Goal: Information Seeking & Learning: Check status

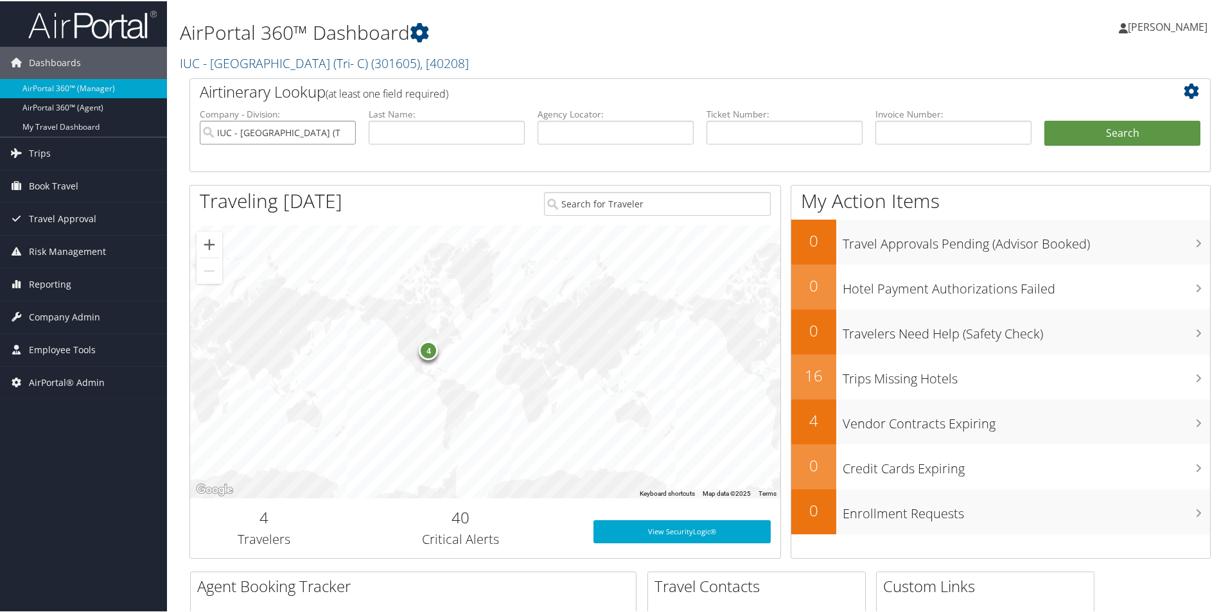
click at [345, 129] on input "IUC - Cuyahoga Community College (Tri- C)" at bounding box center [278, 132] width 156 height 24
click at [568, 131] on input "text" at bounding box center [616, 132] width 156 height 24
drag, startPoint x: 568, startPoint y: 131, endPoint x: 549, endPoint y: 130, distance: 18.6
paste input "9VYD1D"
type input "9VYD1D"
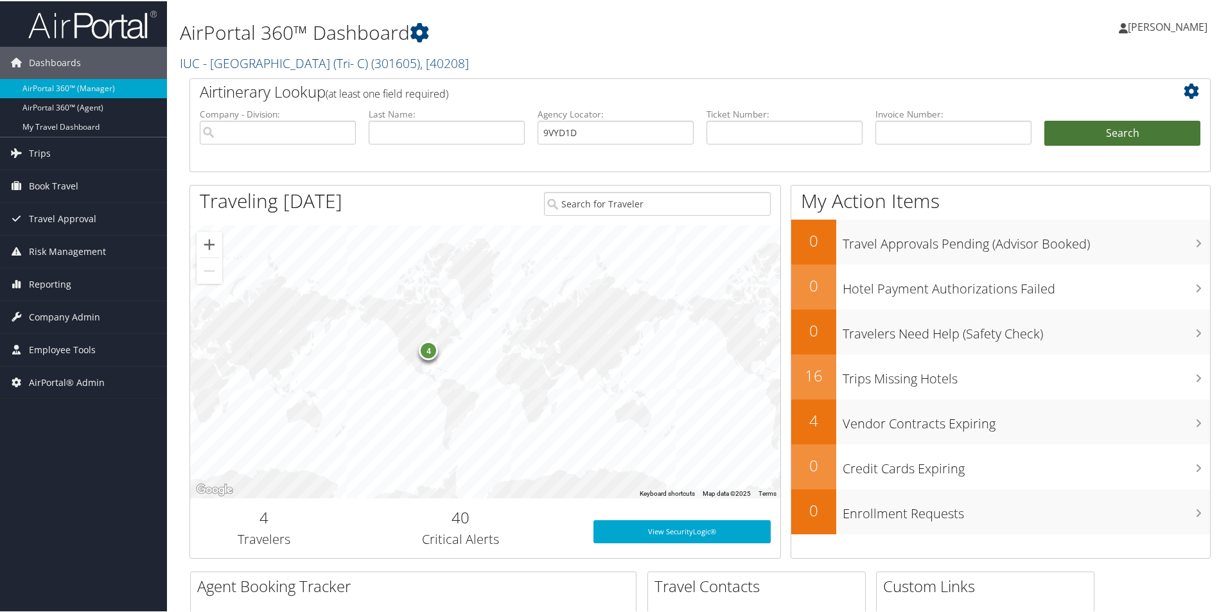
click at [1138, 121] on button "Search" at bounding box center [1123, 133] width 156 height 26
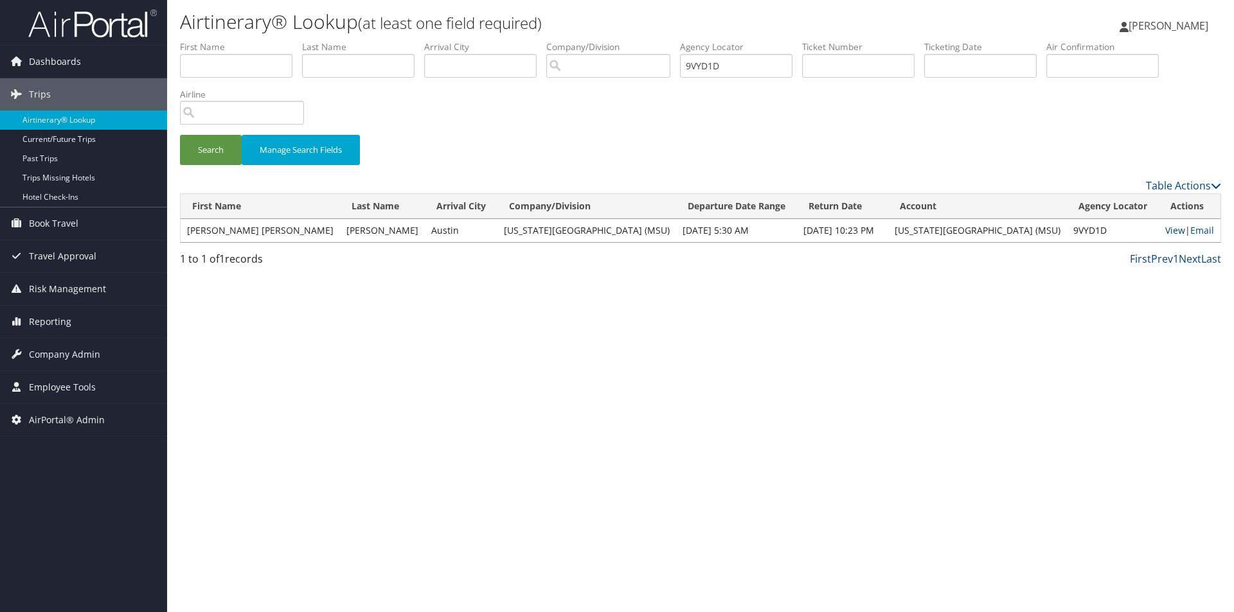
click at [1165, 227] on link "View" at bounding box center [1175, 230] width 20 height 12
drag, startPoint x: 766, startPoint y: 65, endPoint x: 155, endPoint y: 66, distance: 611.6
click at [162, 66] on div "Dashboards AirPortal 360™ (Manager) AirPortal 360™ (Agent) My Travel Dashboard …" at bounding box center [617, 306] width 1234 height 612
click at [860, 57] on input "text" at bounding box center [858, 66] width 112 height 24
type input "0067229061008"
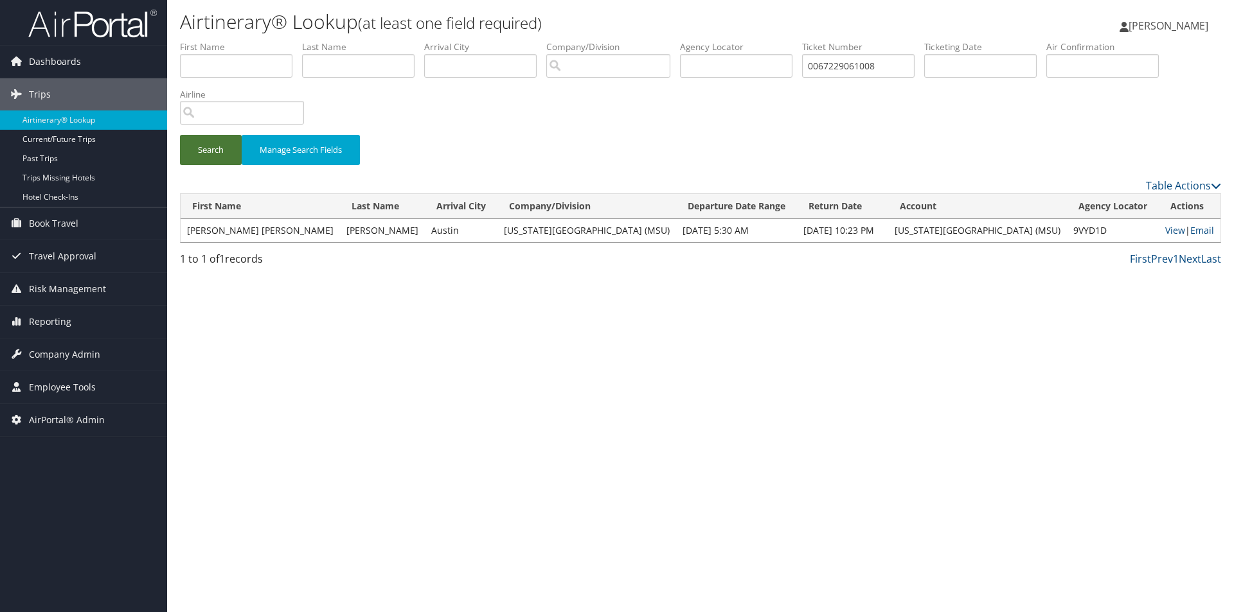
click at [214, 155] on button "Search" at bounding box center [211, 150] width 62 height 30
click at [43, 389] on span "Employee Tools" at bounding box center [62, 387] width 67 height 32
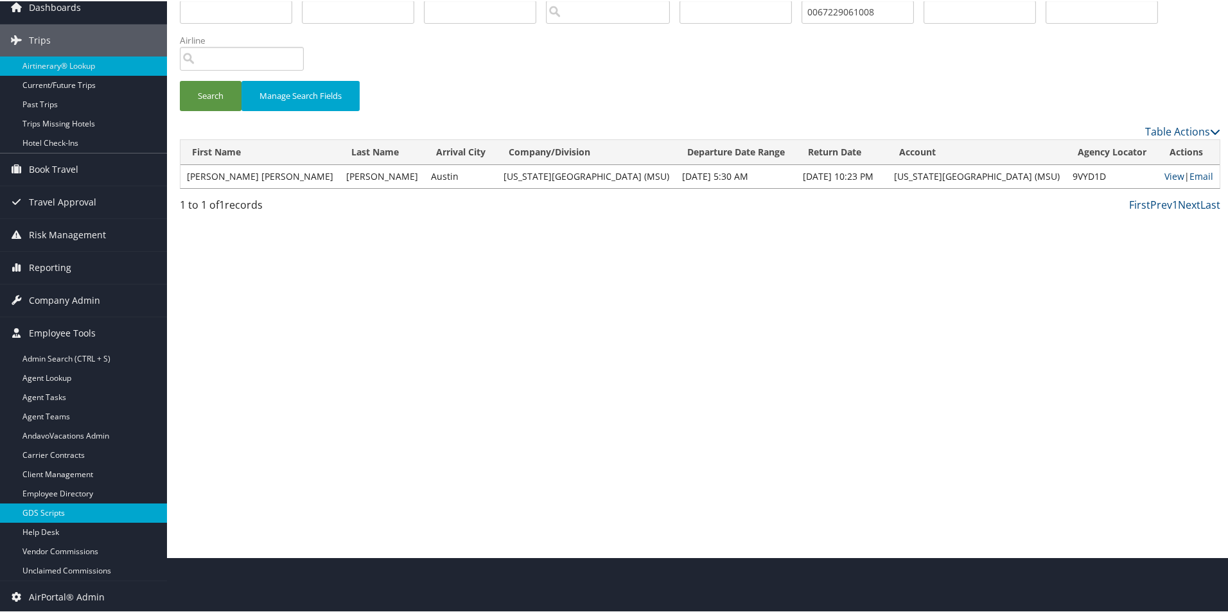
scroll to position [56, 0]
click at [57, 271] on span "Reporting" at bounding box center [50, 266] width 42 height 32
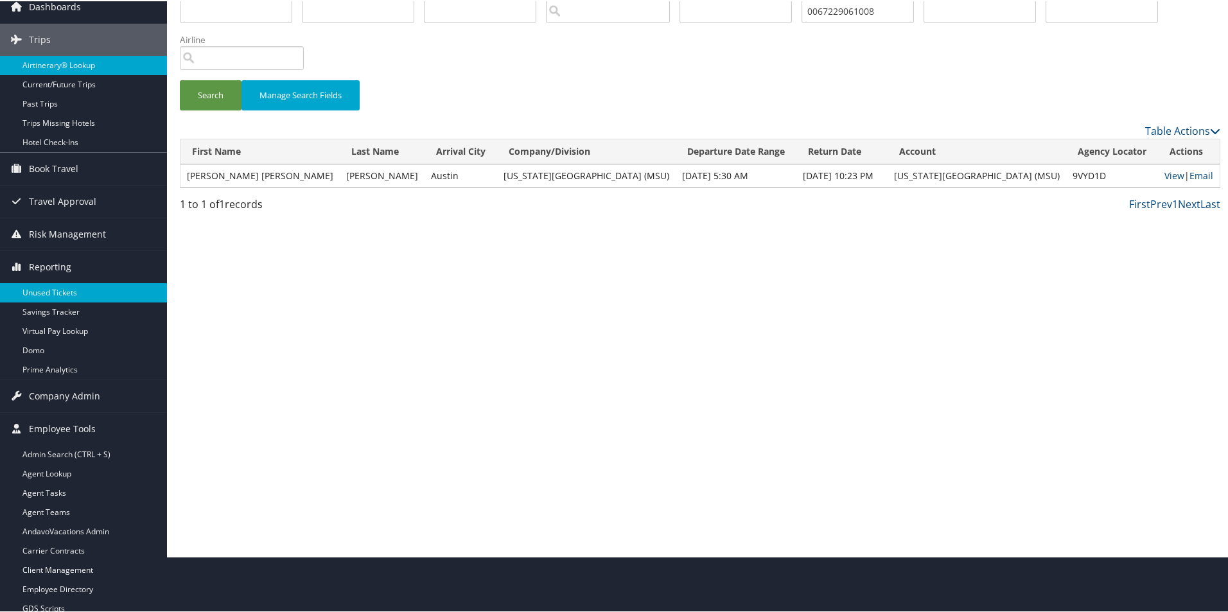
click at [46, 294] on link "Unused Tickets" at bounding box center [83, 291] width 167 height 19
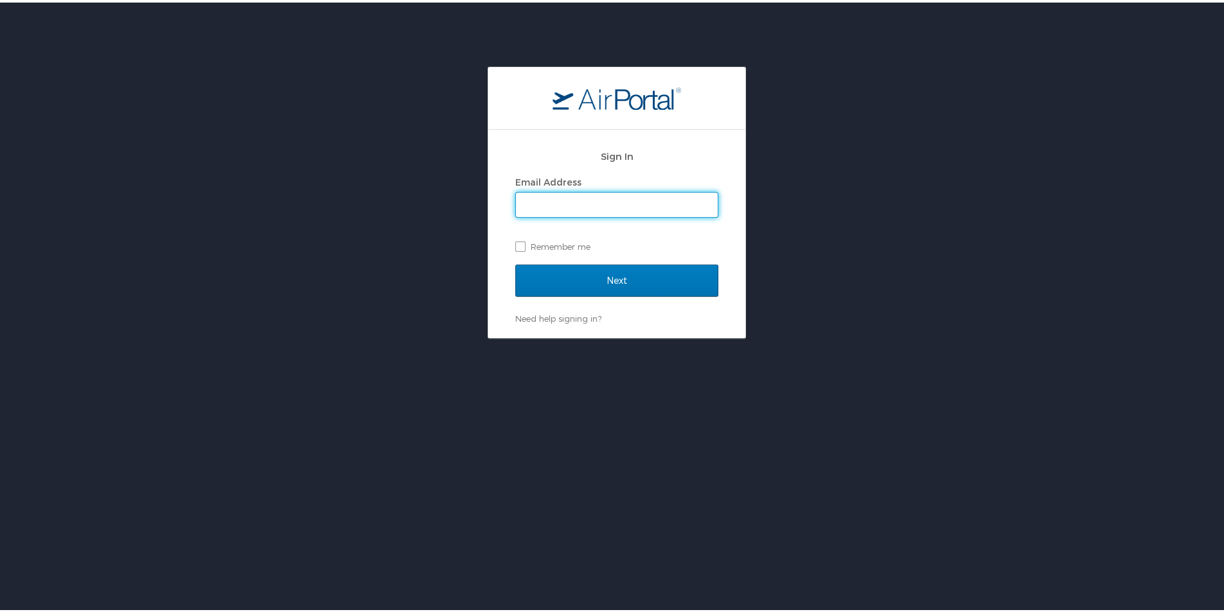
type input "[PERSON_NAME][EMAIL_ADDRESS][PERSON_NAME][DOMAIN_NAME]"
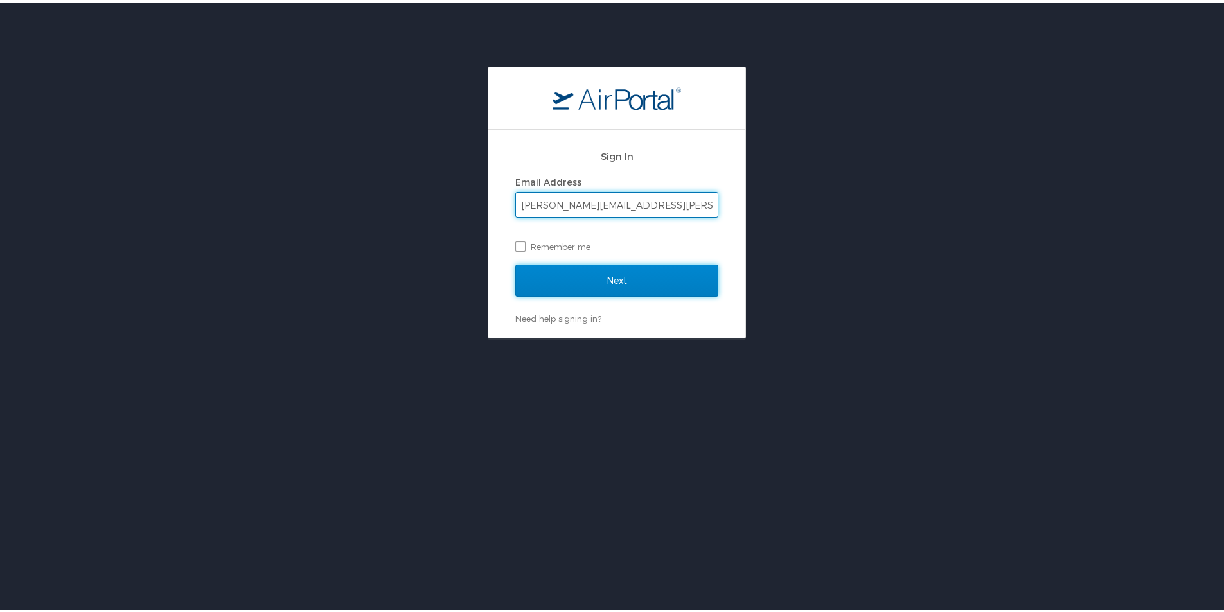
click at [624, 274] on input "Next" at bounding box center [616, 278] width 203 height 32
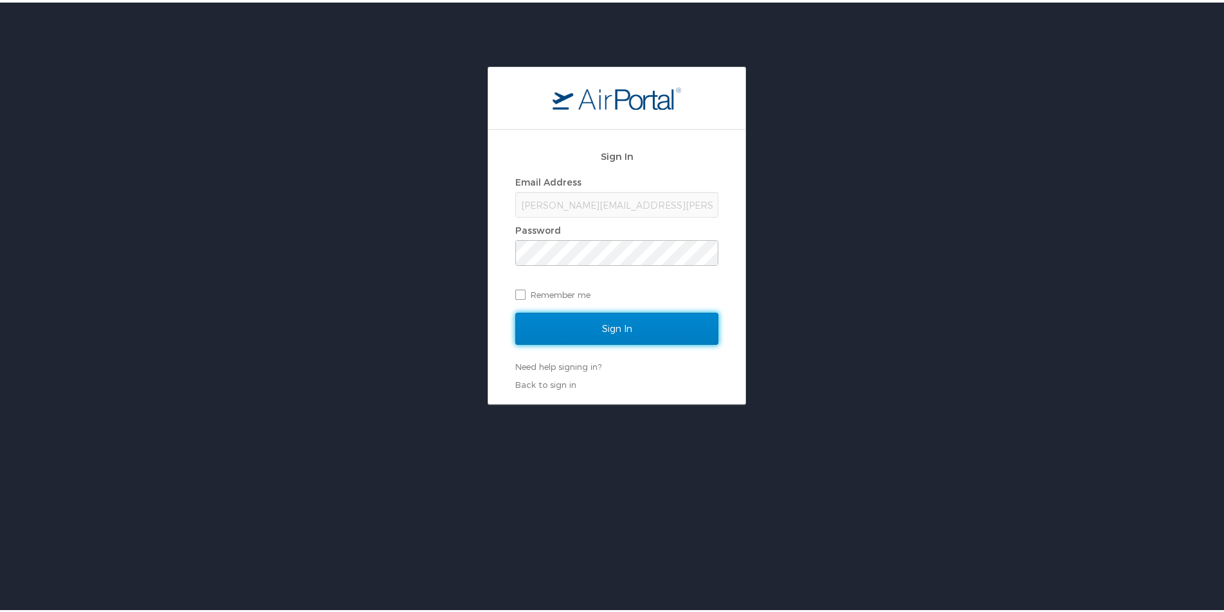
click at [621, 330] on input "Sign In" at bounding box center [616, 326] width 203 height 32
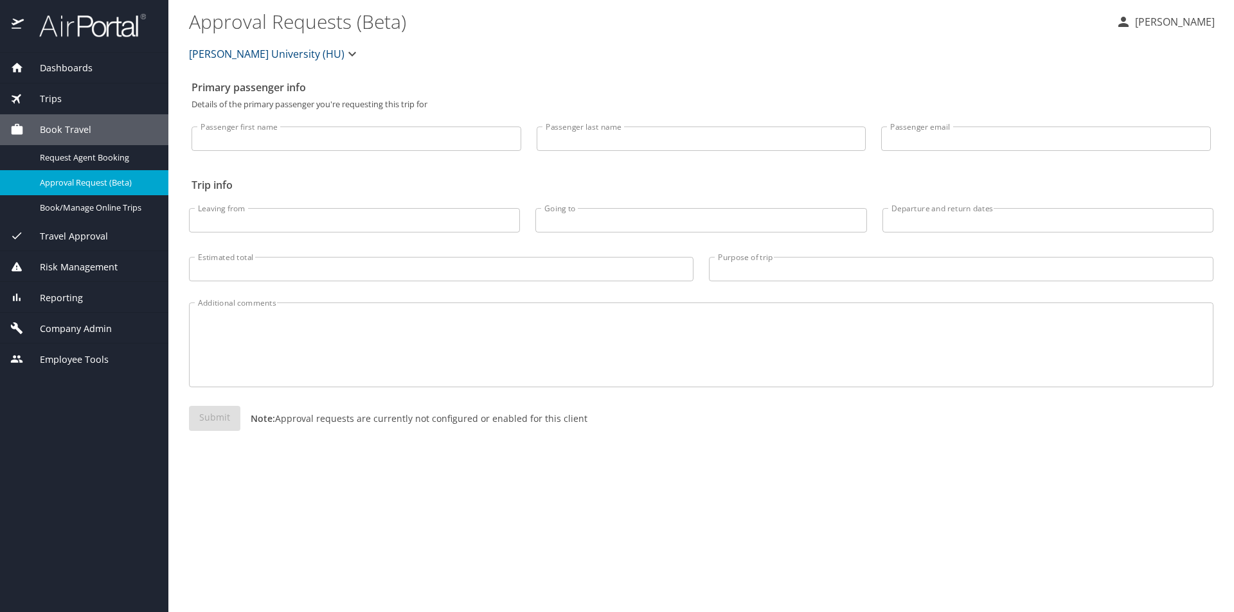
click at [64, 296] on span "Reporting" at bounding box center [53, 298] width 59 height 14
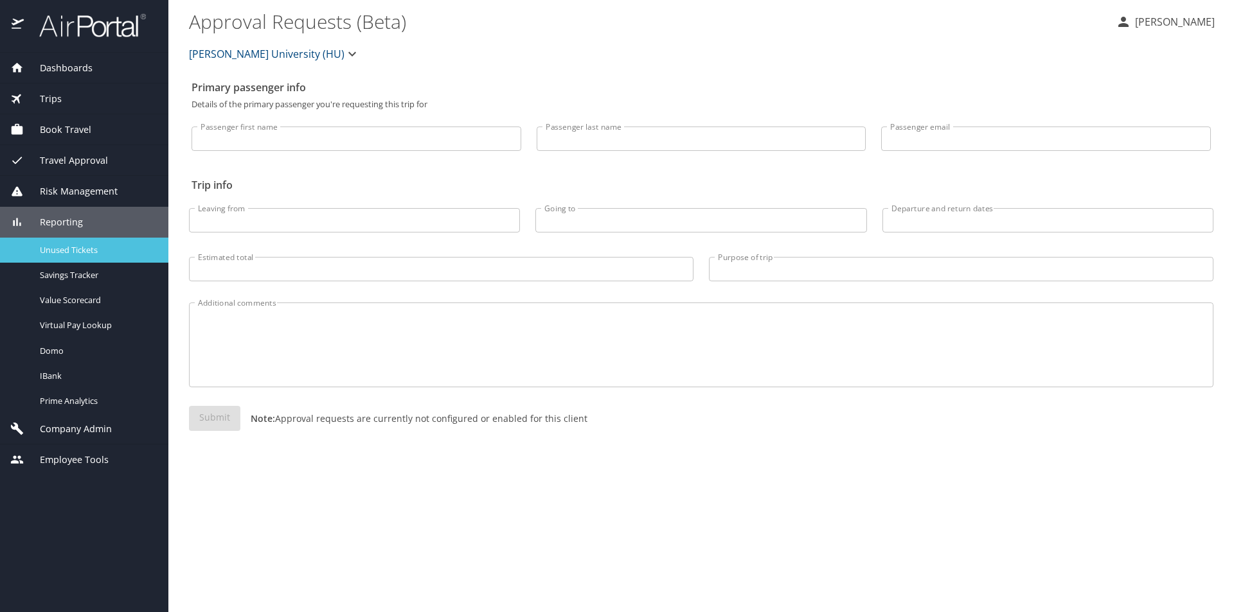
click at [67, 252] on span "Unused Tickets" at bounding box center [96, 250] width 113 height 12
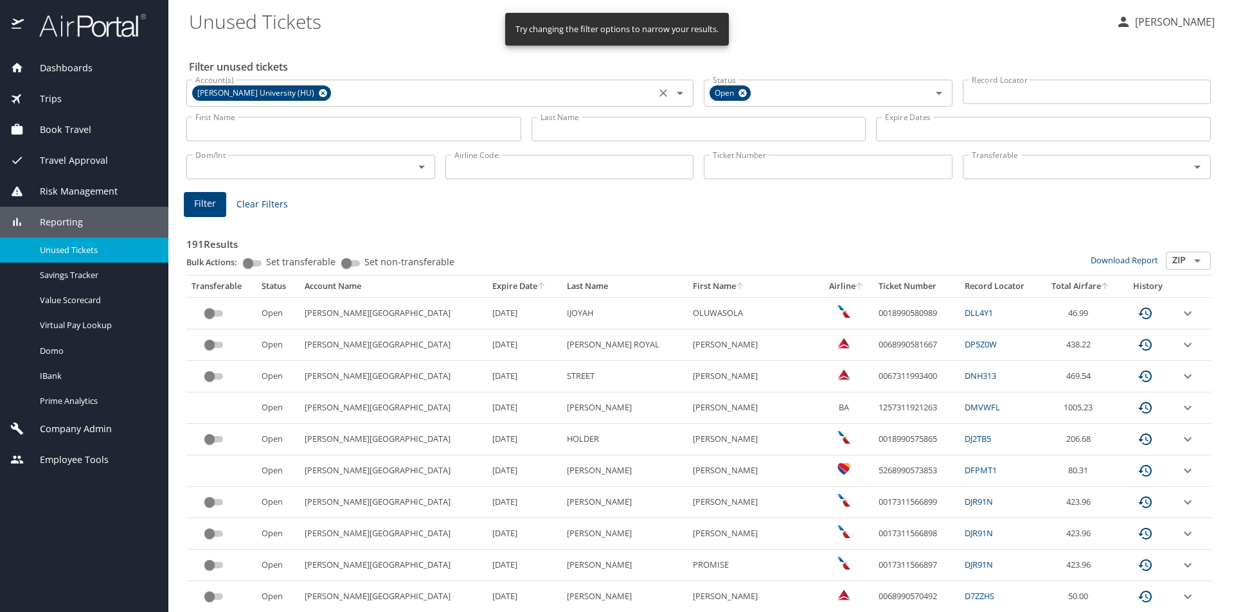
click at [318, 87] on icon at bounding box center [323, 93] width 10 height 14
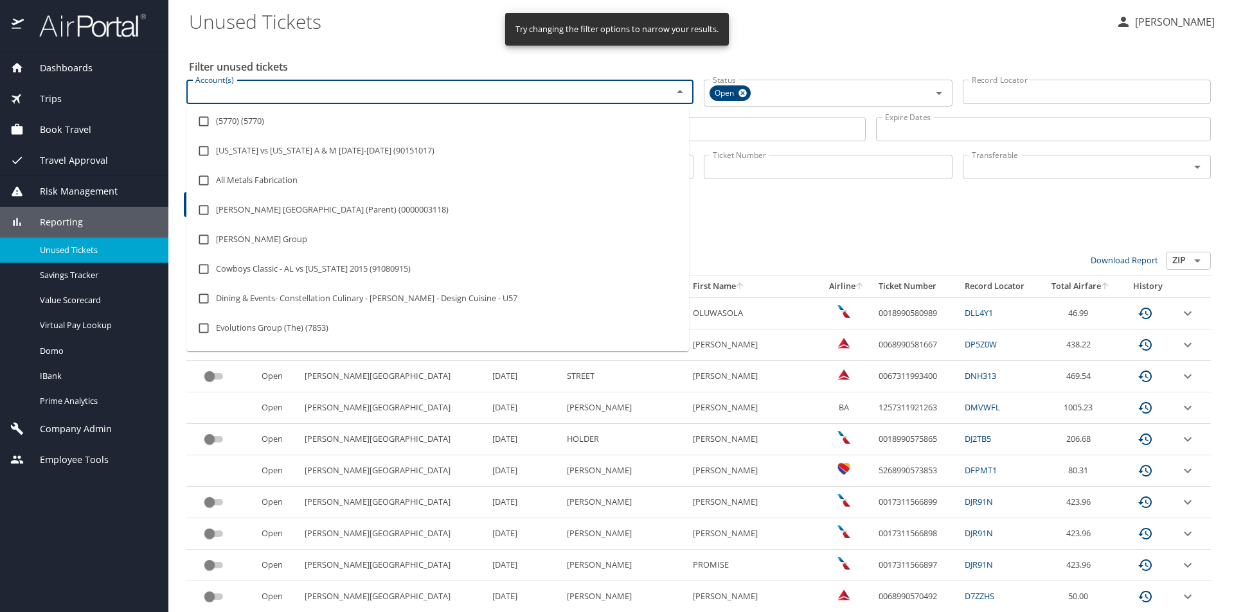
click at [261, 91] on input "Account(s)" at bounding box center [420, 92] width 461 height 17
type input "msu"
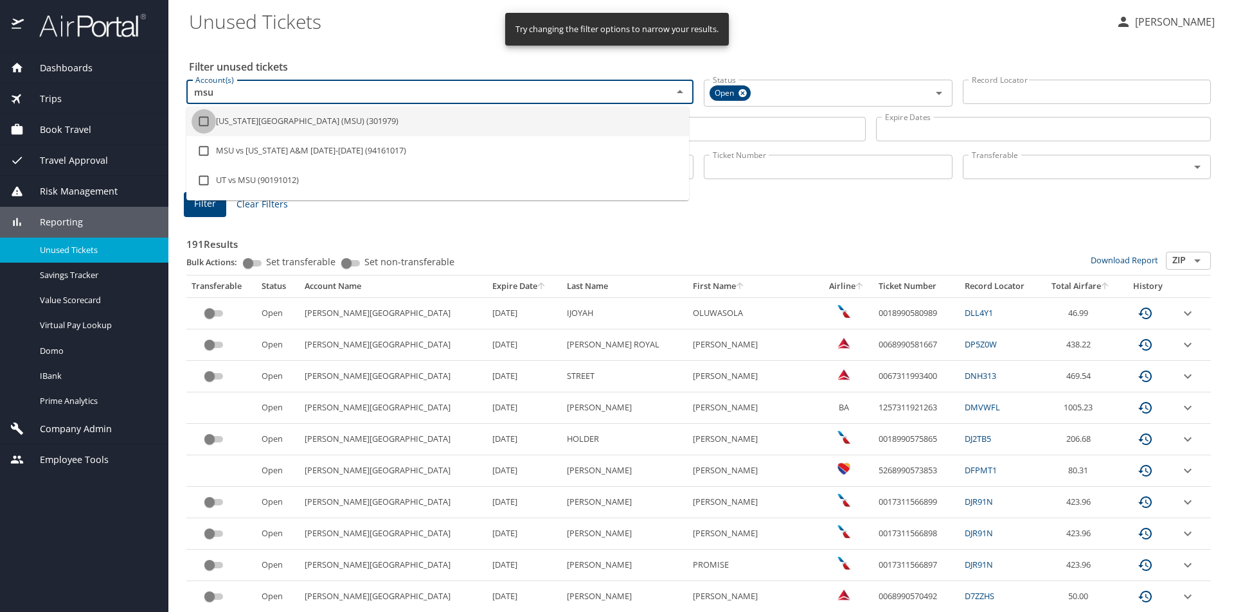
click at [200, 125] on input "checkbox" at bounding box center [203, 121] width 24 height 24
checkbox input "true"
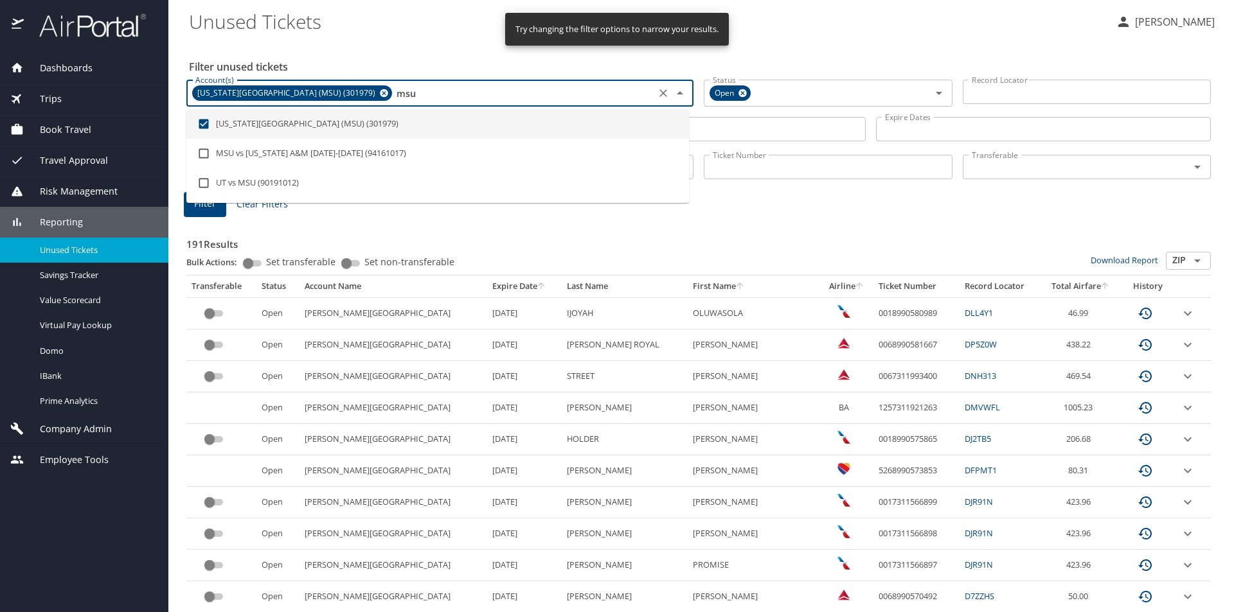
click at [418, 98] on input "msu" at bounding box center [523, 93] width 258 height 17
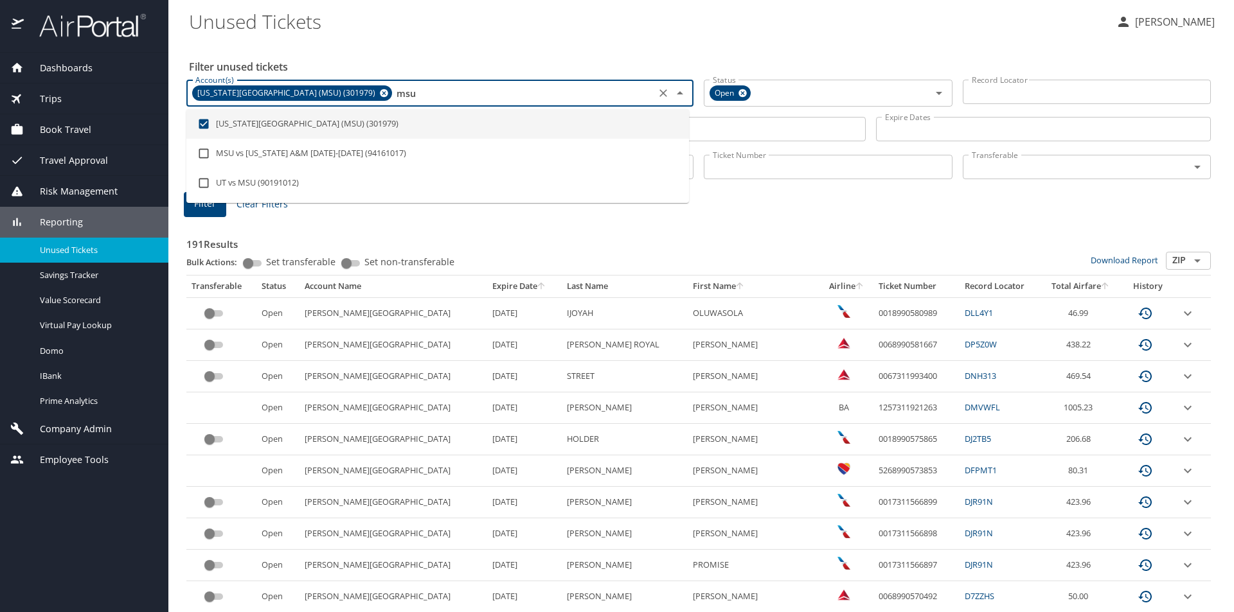
type input "ms"
checkbox input "false"
type input "m"
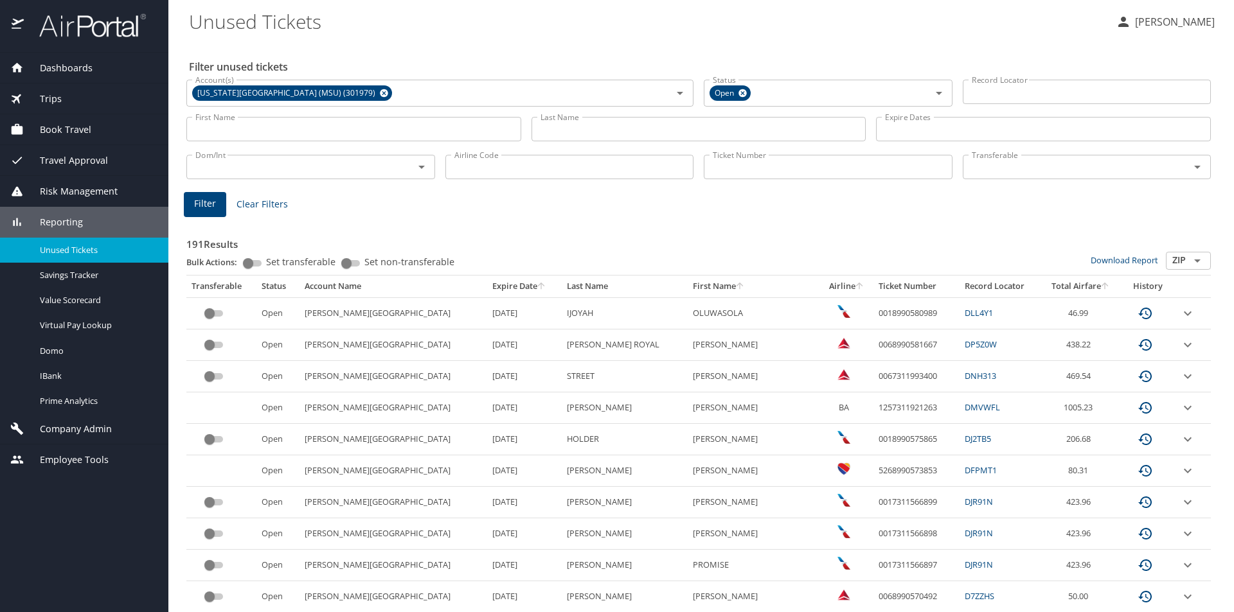
click at [747, 46] on div "Filter unused tickets Account(s) Michigan State University (MSU) (301979) Accou…" at bounding box center [701, 582] width 1024 height 1083
click at [538, 130] on input "Last Name" at bounding box center [698, 129] width 335 height 24
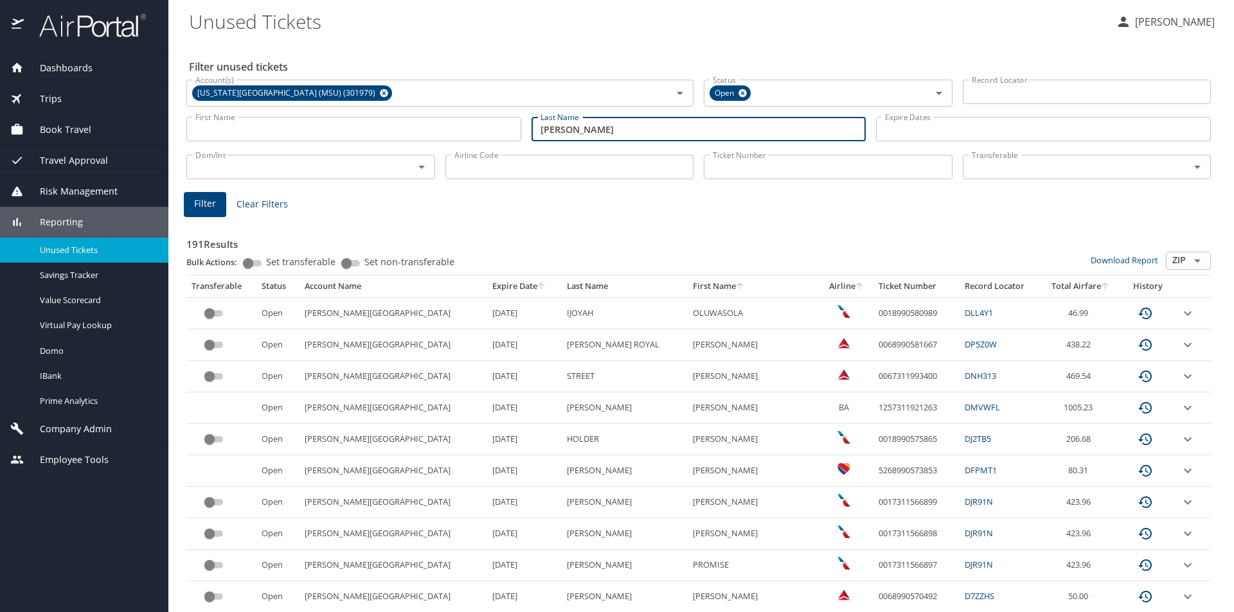
type input "fischer"
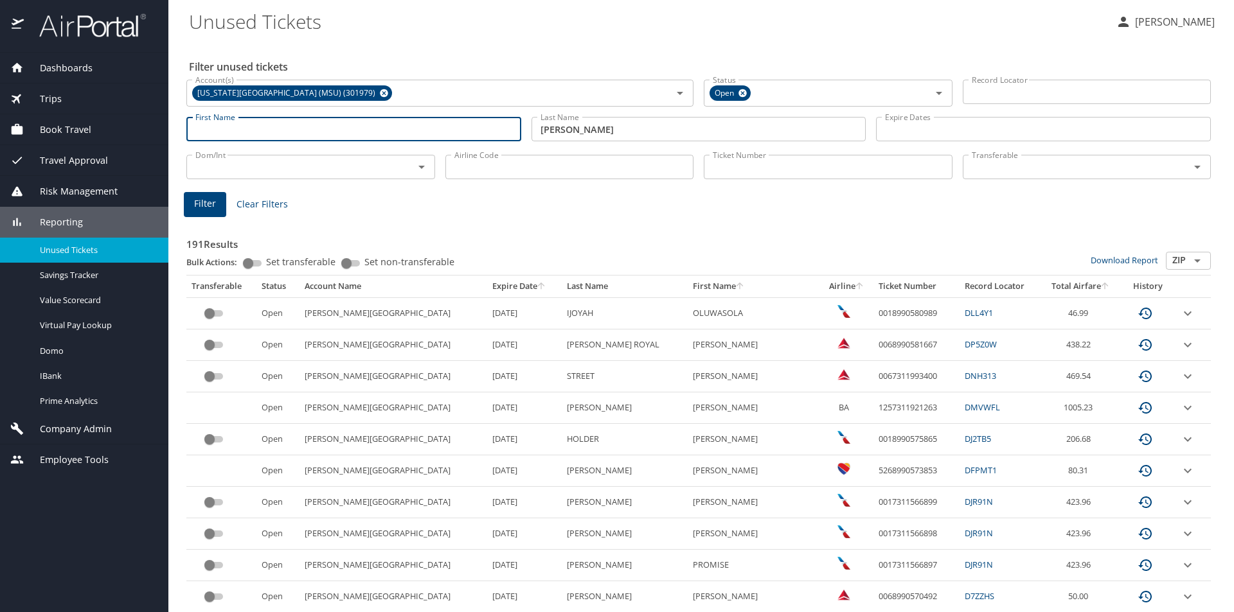
click at [239, 132] on input "First Name" at bounding box center [353, 129] width 335 height 24
type input "lori"
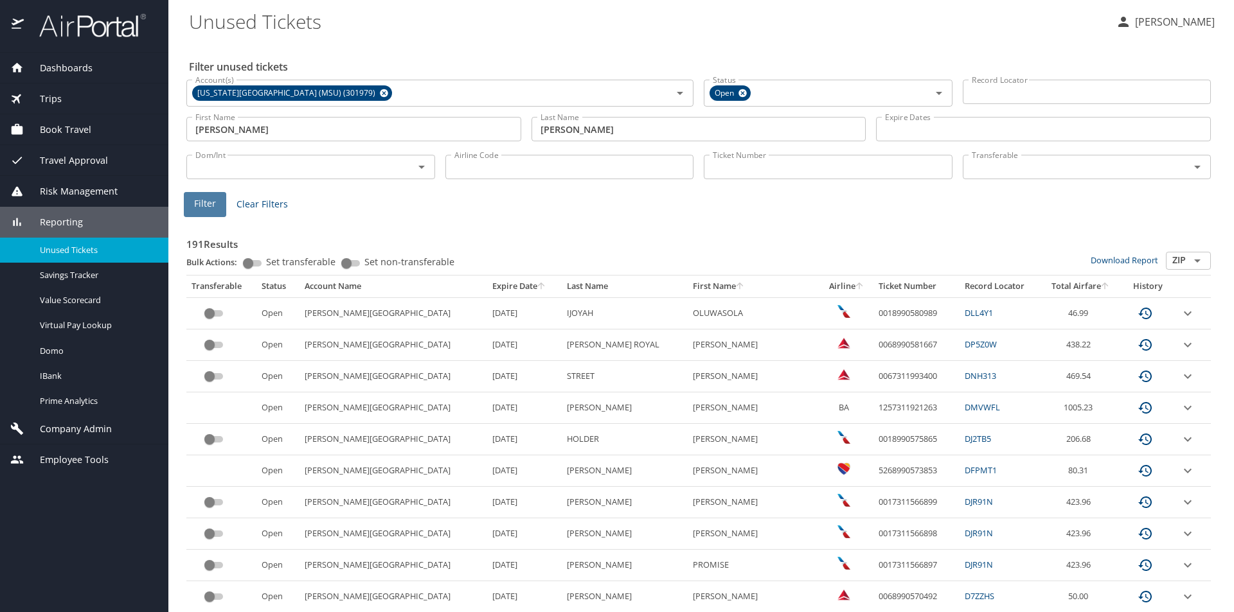
click at [193, 214] on button "Filter" at bounding box center [205, 204] width 42 height 25
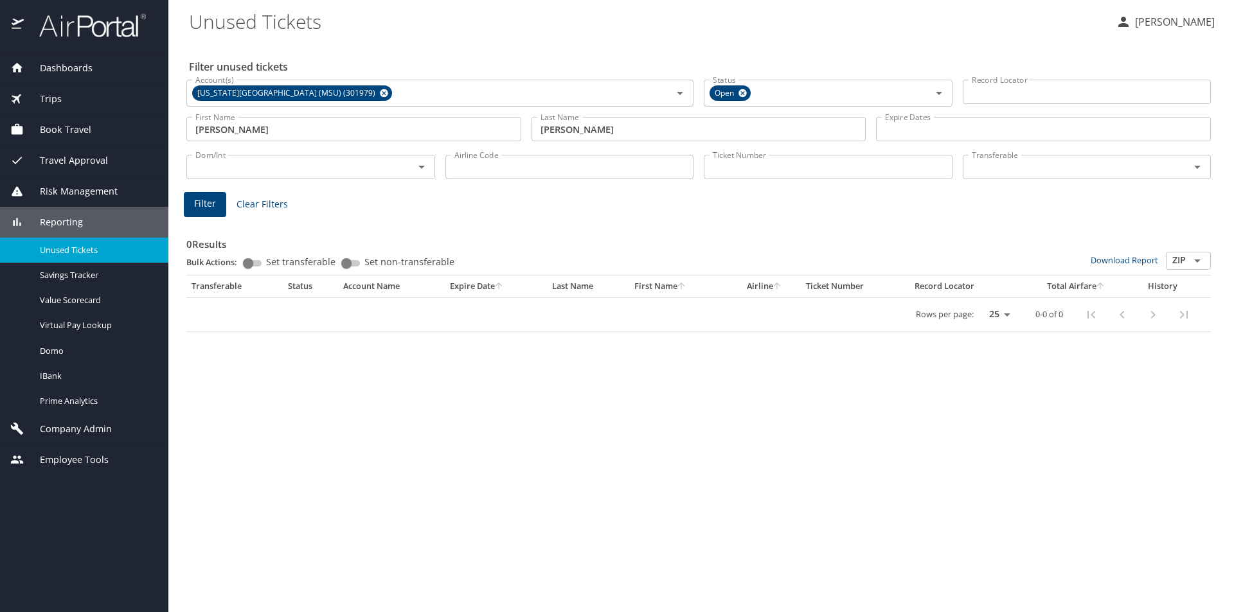
click at [67, 98] on div "Trips" at bounding box center [84, 99] width 148 height 14
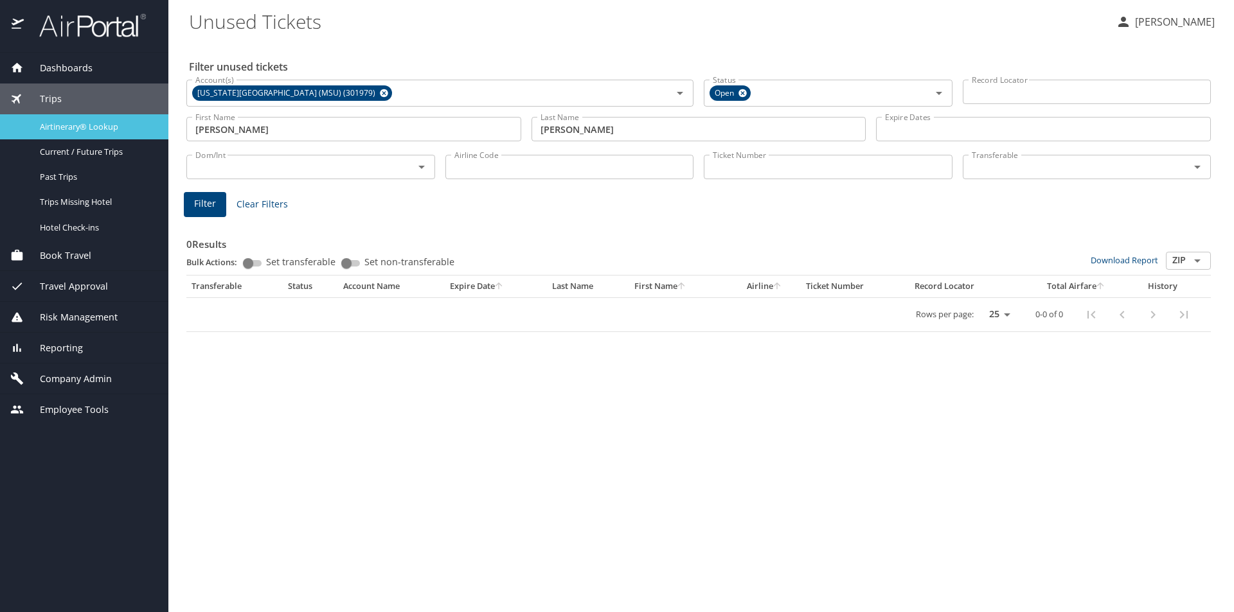
click at [55, 120] on link "Airtinerary® Lookup" at bounding box center [84, 126] width 168 height 25
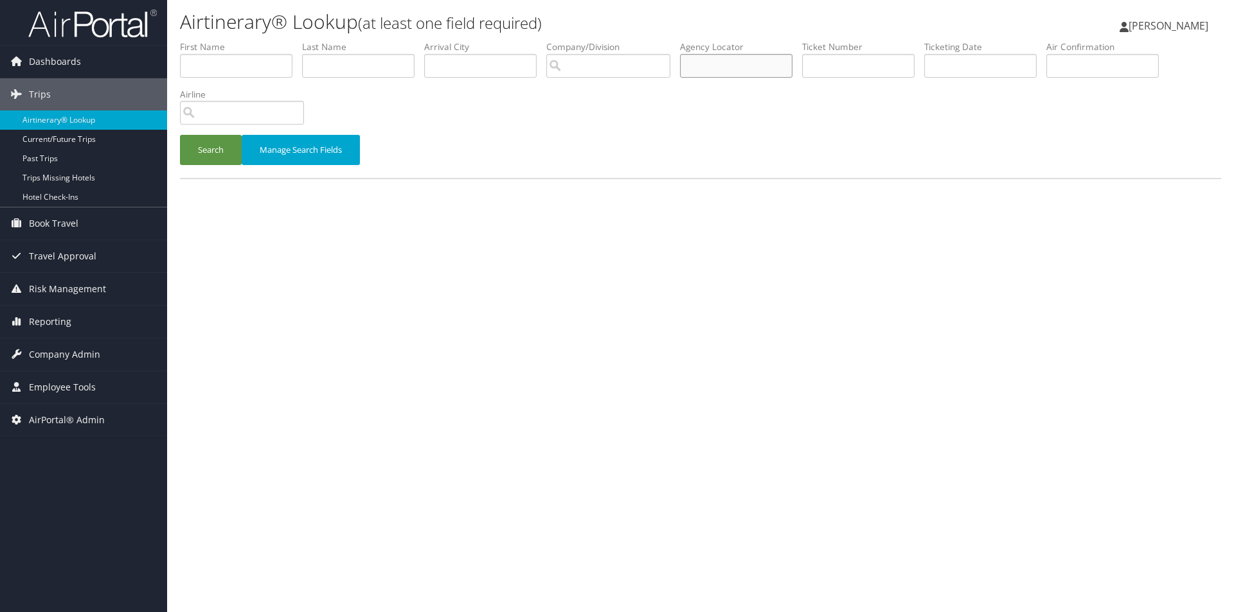
paste input "D7SFSX"
type input "D7SFSX"
click at [197, 147] on button "Search" at bounding box center [211, 150] width 62 height 30
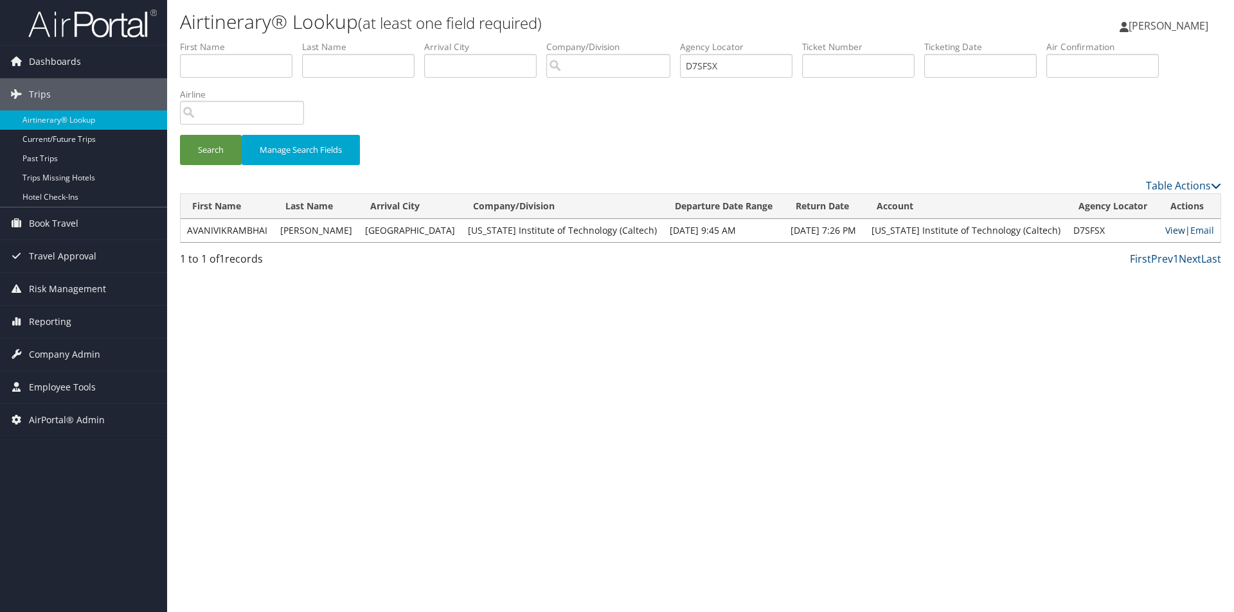
click at [1165, 233] on link "View" at bounding box center [1175, 230] width 20 height 12
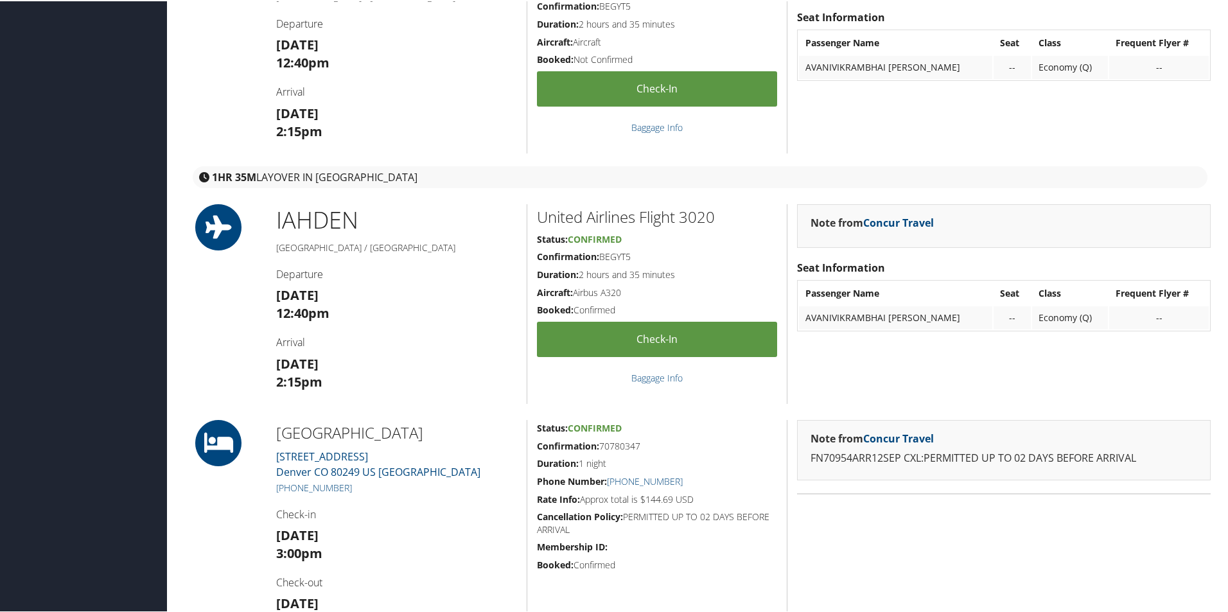
scroll to position [1028, 0]
